Goal: Find specific page/section: Find specific page/section

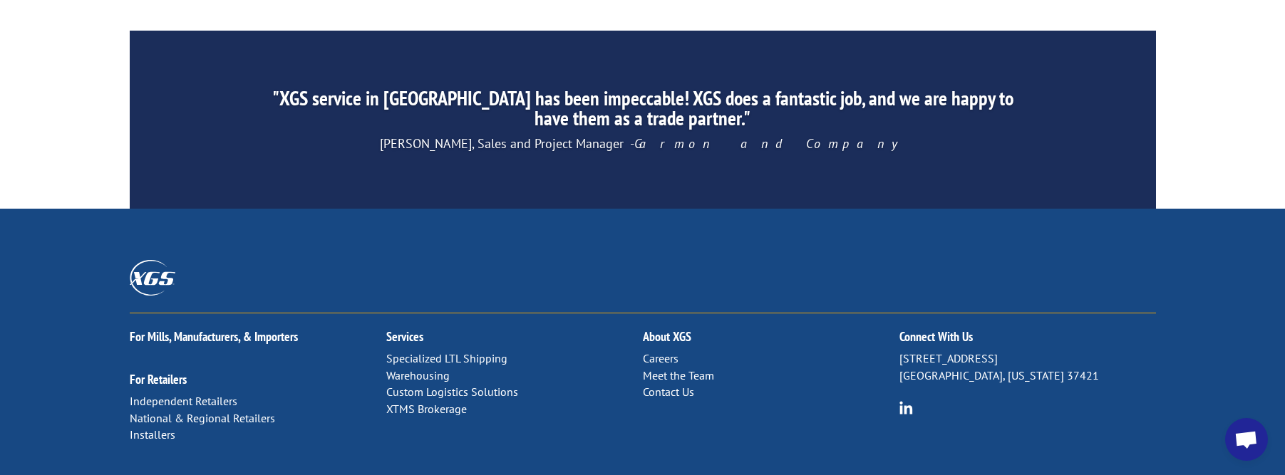
scroll to position [2346, 0]
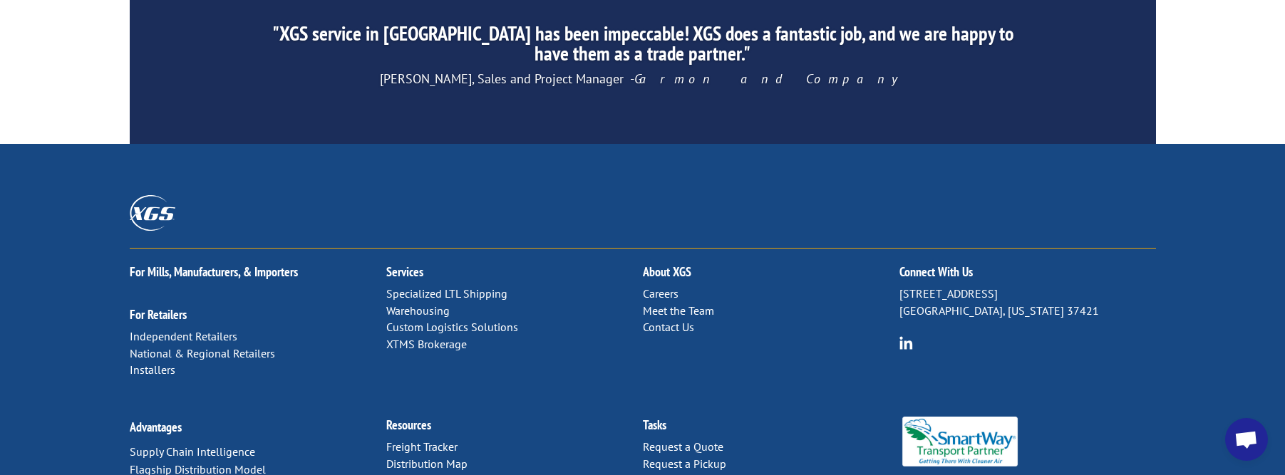
click at [438, 457] on link "Distribution Map" at bounding box center [426, 464] width 81 height 14
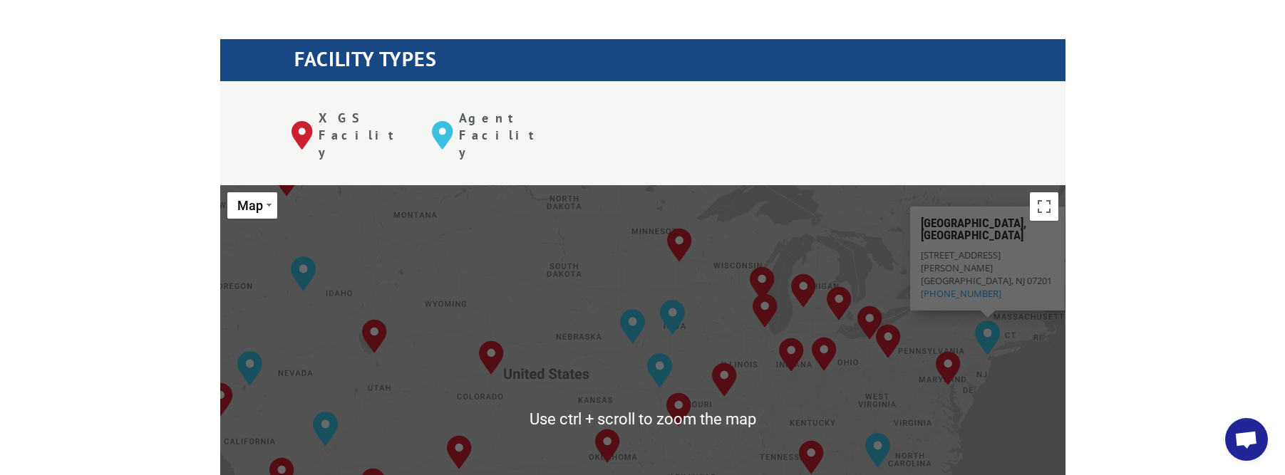
scroll to position [499, 0]
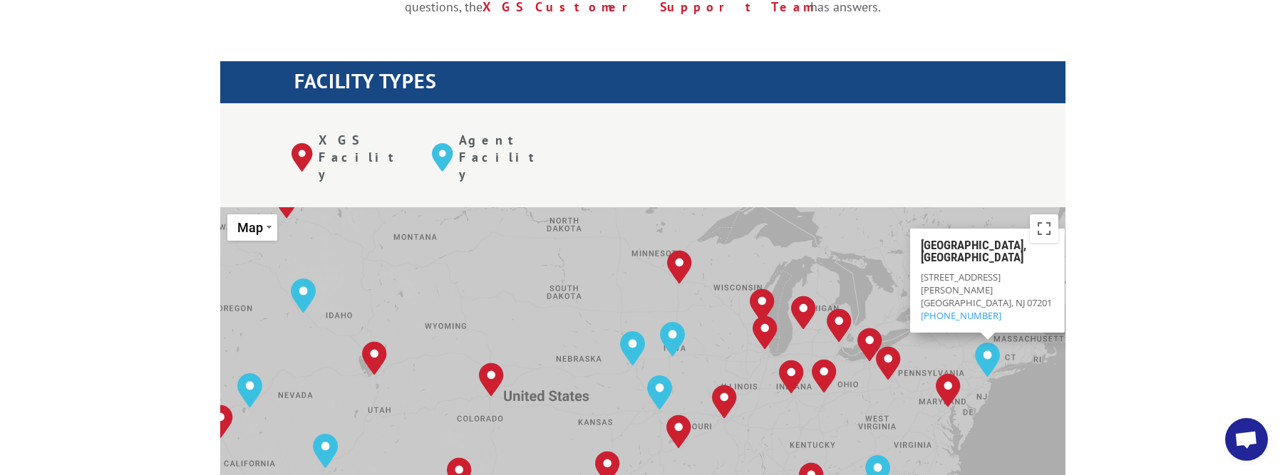
drag, startPoint x: 832, startPoint y: 33, endPoint x: 701, endPoint y: -2, distance: 135.7
click at [614, 103] on div "XGS Facility Agent Facility" at bounding box center [642, 154] width 845 height 103
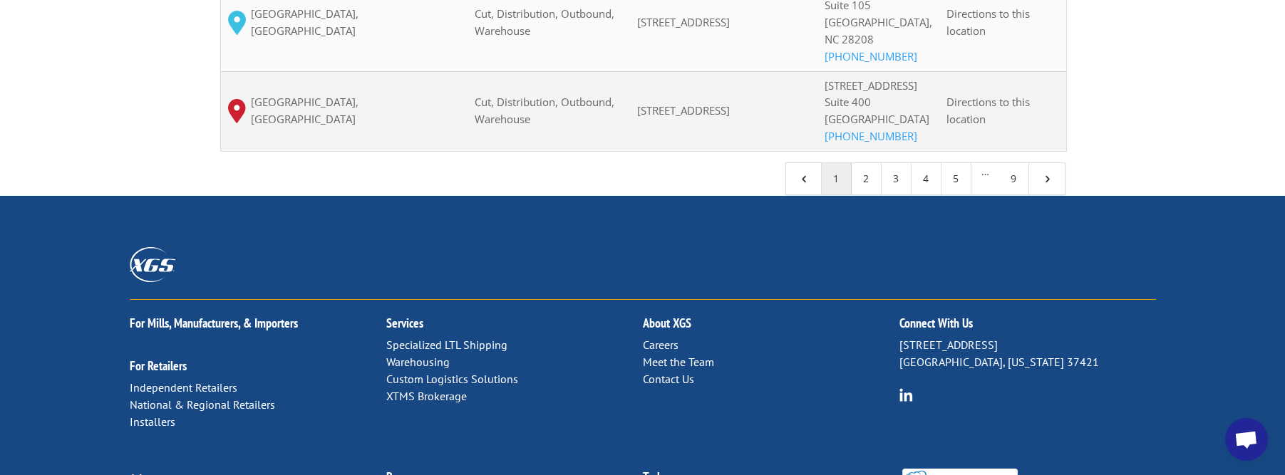
scroll to position [1568, 0]
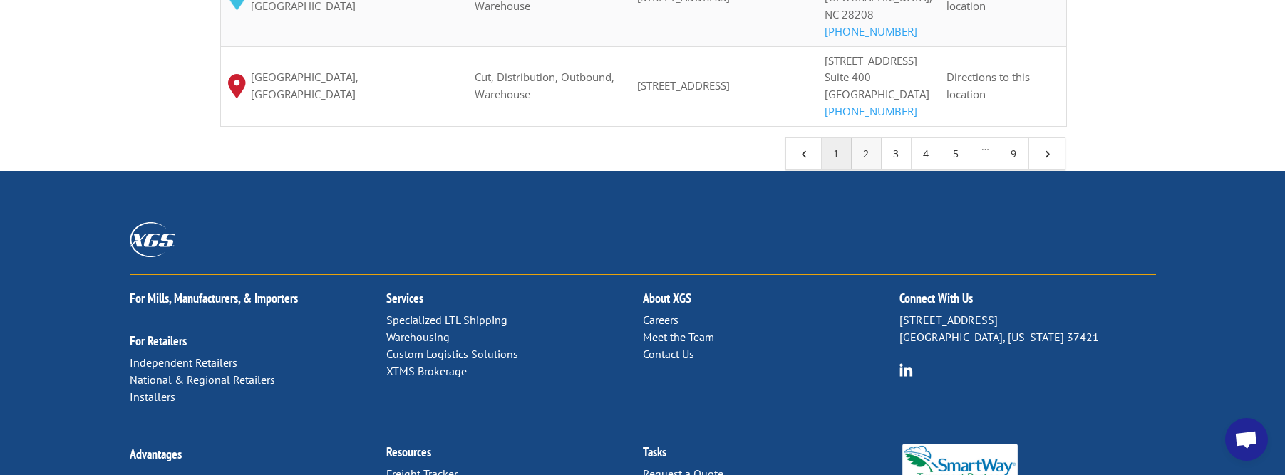
click at [865, 170] on link "2" at bounding box center [867, 153] width 30 height 31
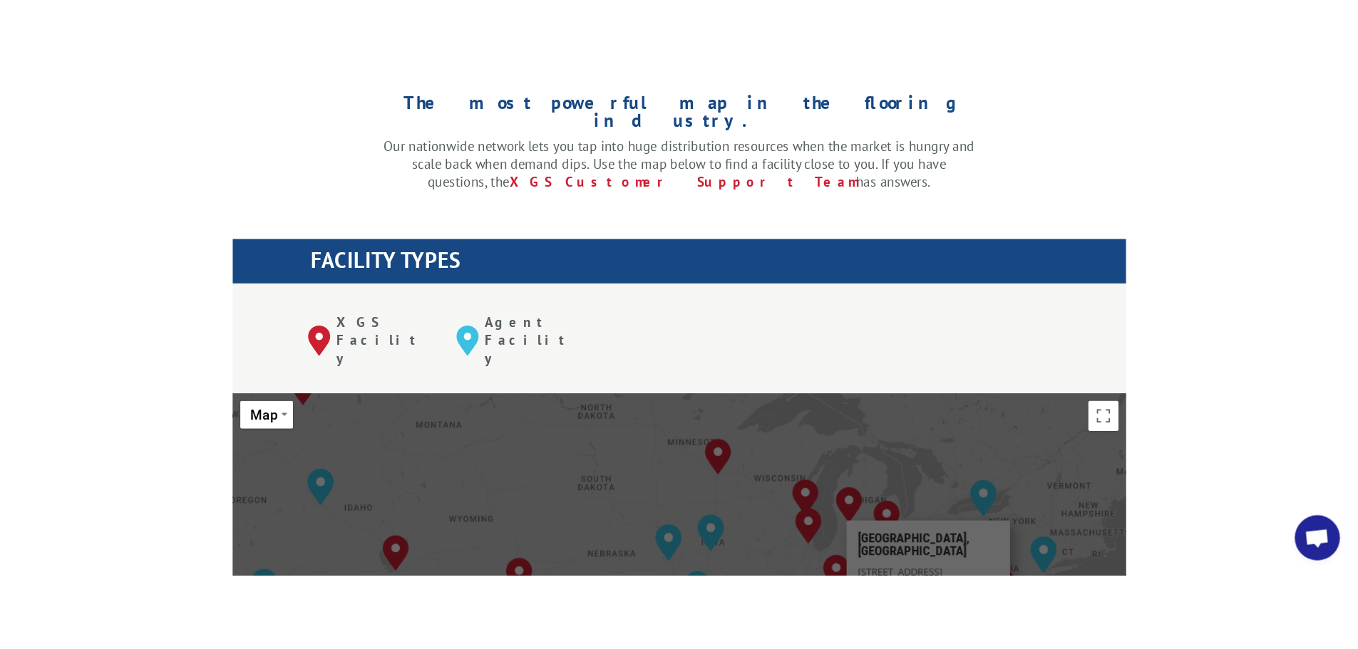
scroll to position [428, 0]
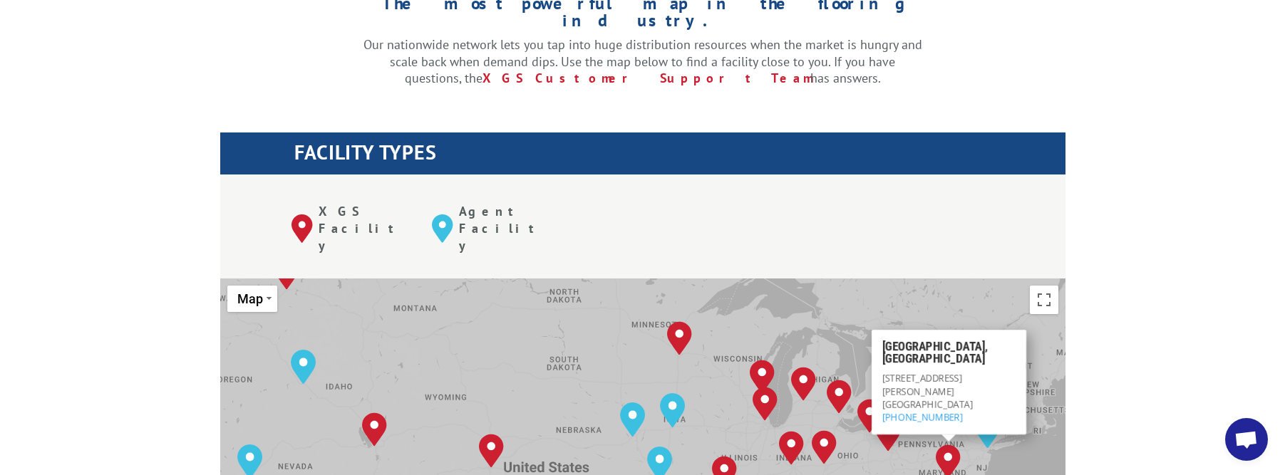
click at [931, 175] on div "XGS Facility Agent Facility" at bounding box center [642, 226] width 845 height 103
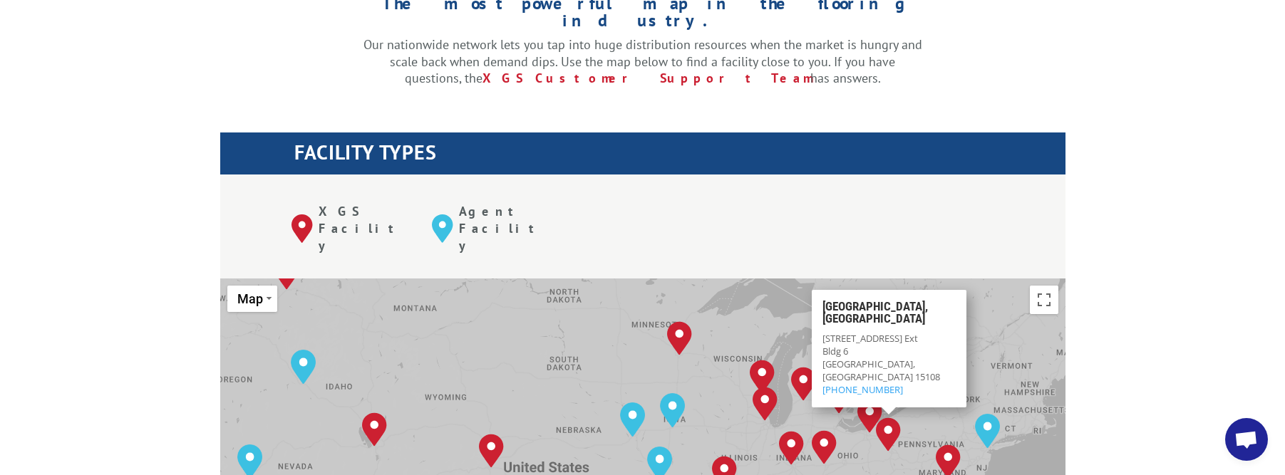
click at [641, 177] on div "XGS Facility Agent Facility" at bounding box center [642, 226] width 845 height 103
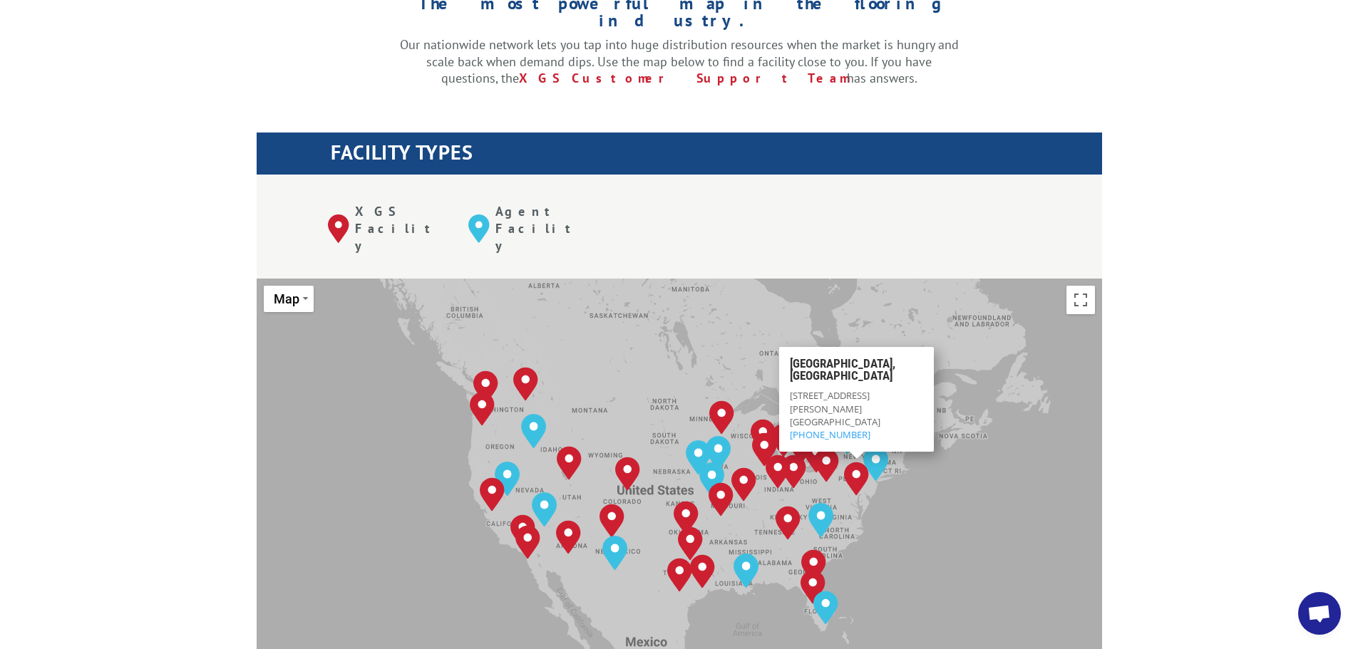
click at [1165, 327] on div "The most powerful map in the flooring industry. Our nationwide network lets you…" at bounding box center [679, 621] width 1358 height 1345
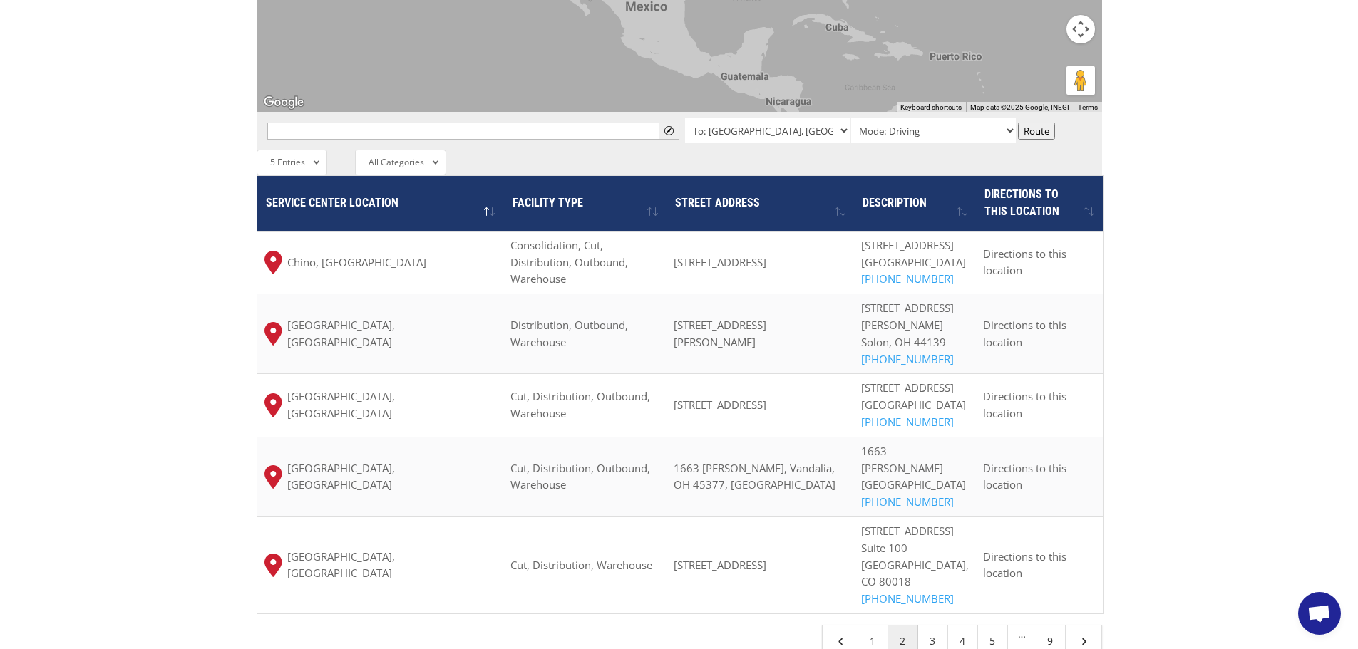
scroll to position [1069, 0]
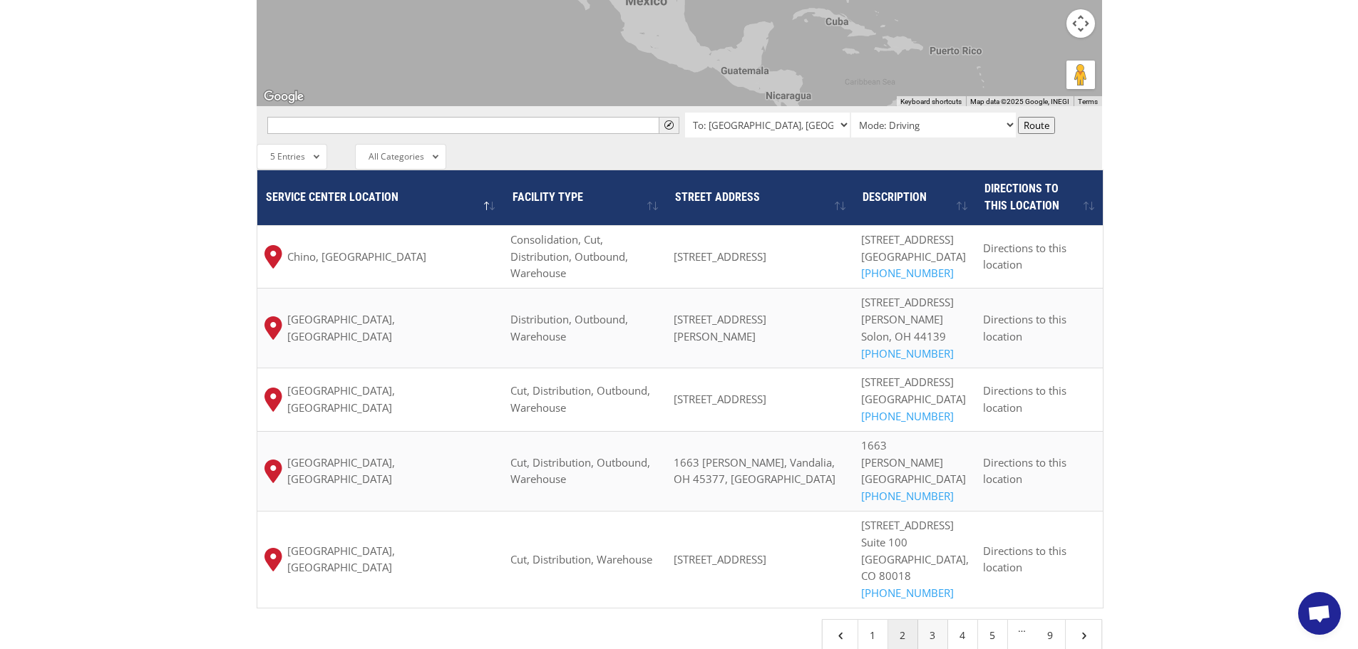
click at [936, 475] on link "3" at bounding box center [933, 635] width 30 height 31
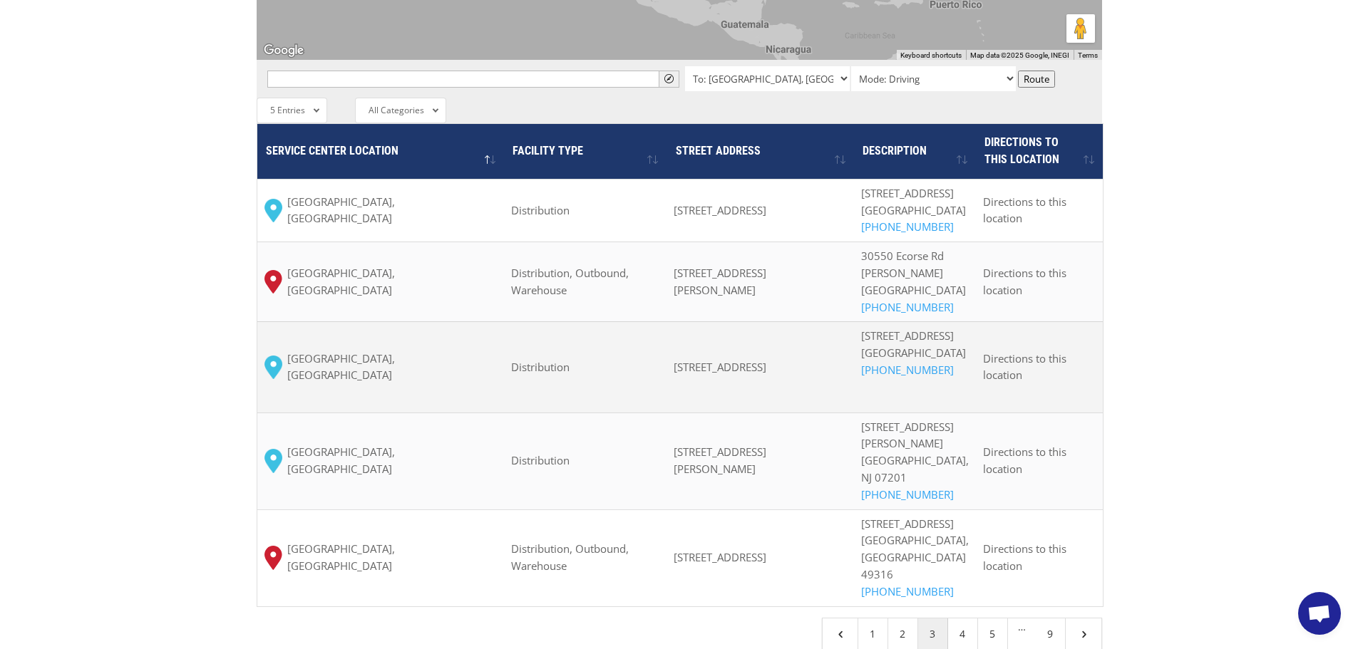
scroll to position [1140, 0]
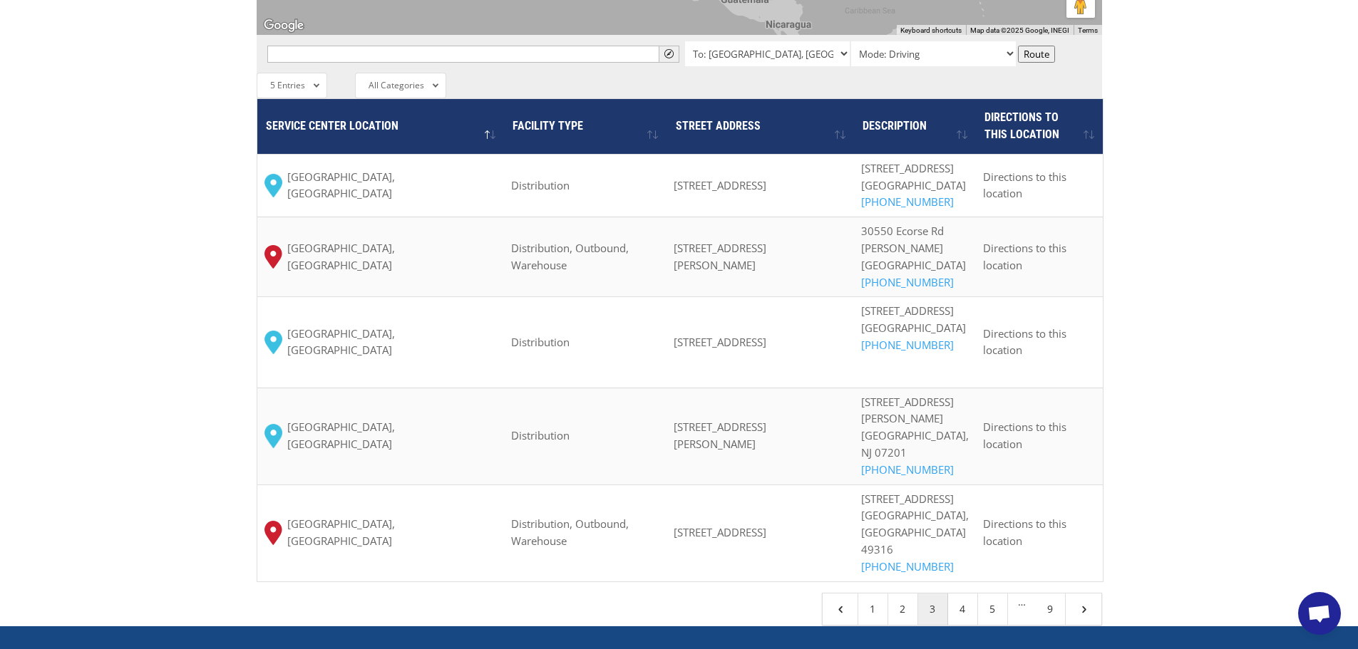
click at [964, 475] on link "4" at bounding box center [963, 609] width 30 height 31
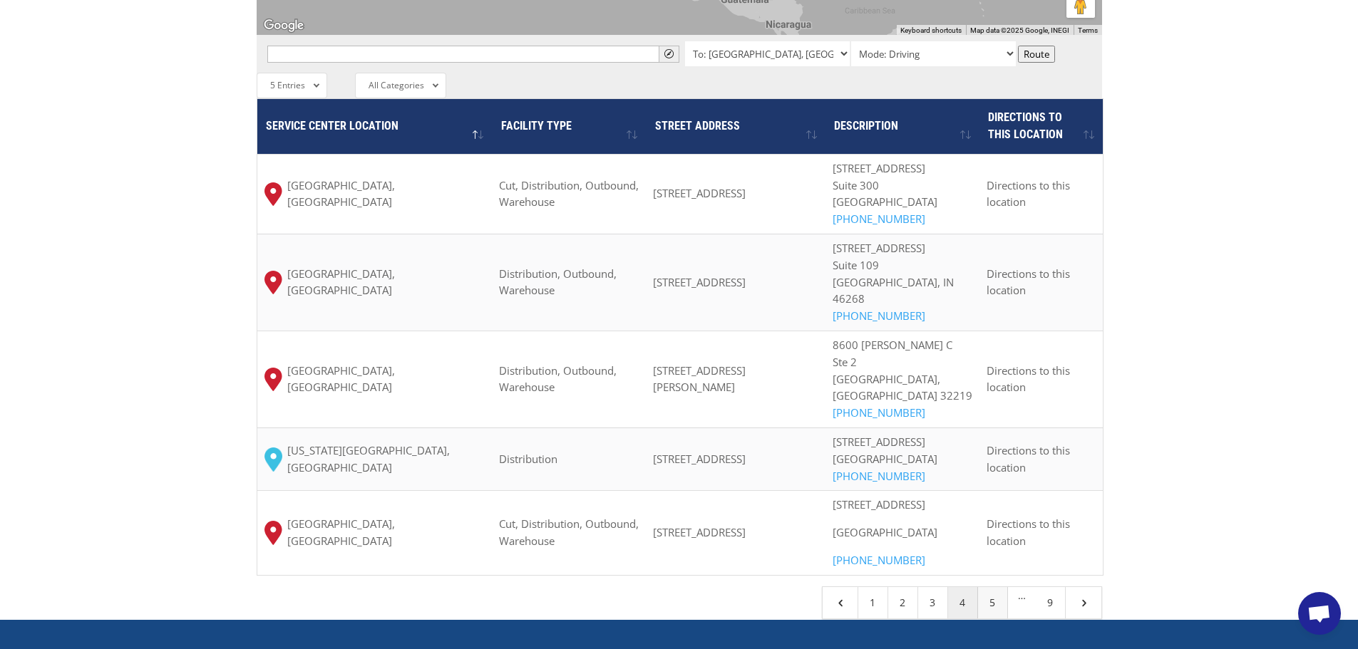
click at [987, 475] on link "5" at bounding box center [993, 602] width 30 height 31
